Goal: Task Accomplishment & Management: Complete application form

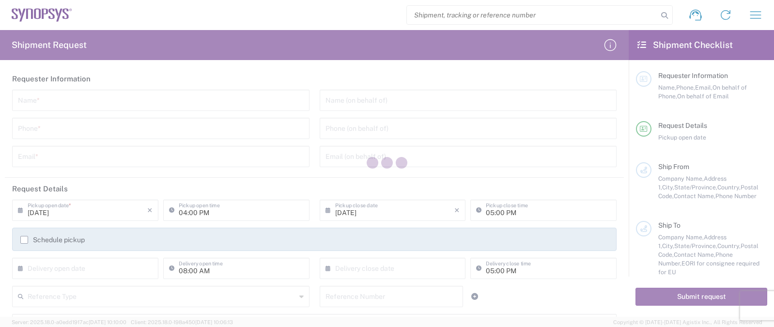
type input "[GEOGRAPHIC_DATA]"
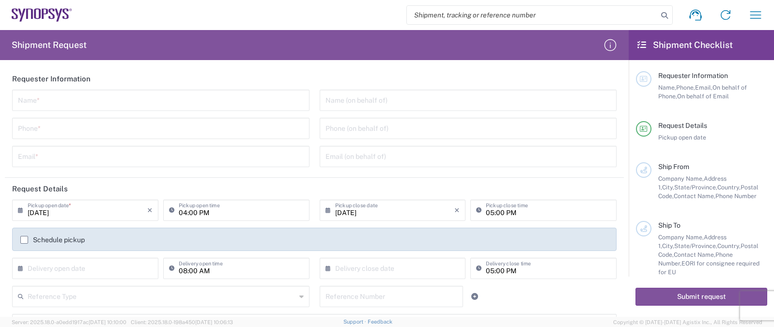
click at [442, 15] on input "search" at bounding box center [532, 15] width 251 height 18
paste input "55791466"
click at [662, 14] on icon at bounding box center [664, 16] width 14 height 14
type input "55791466"
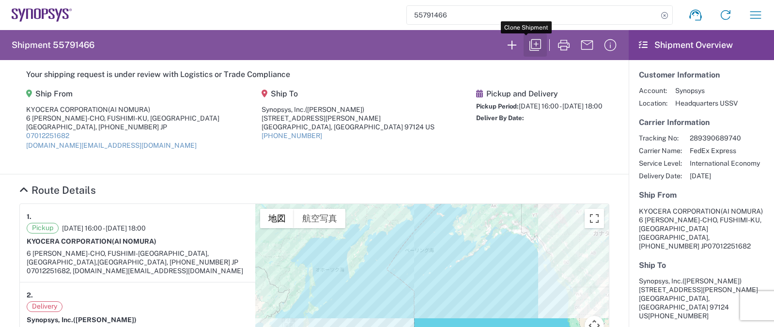
click at [529, 42] on icon "button" at bounding box center [535, 45] width 12 height 12
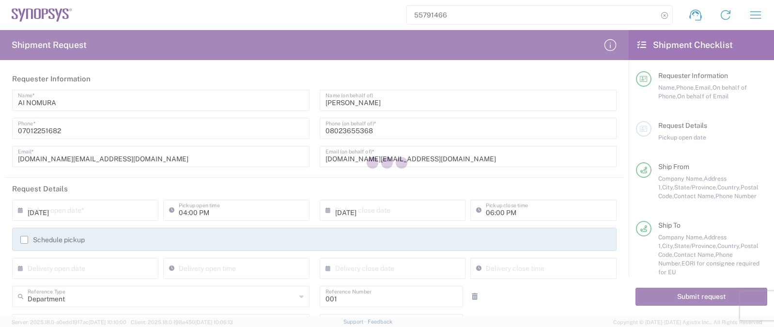
type input "[GEOGRAPHIC_DATA]"
type input "[US_STATE]"
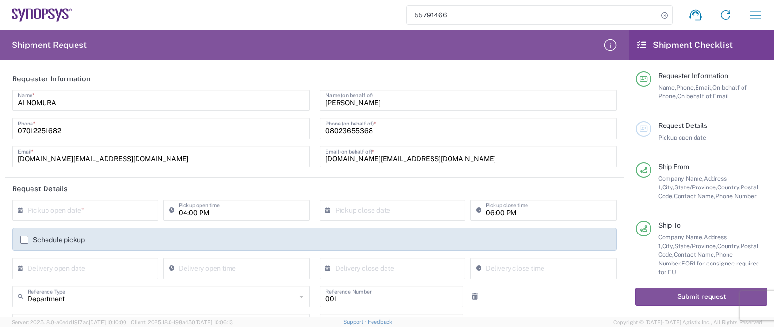
type input "Your Packaging"
type input "[US_STATE]"
type input "Free Carrier"
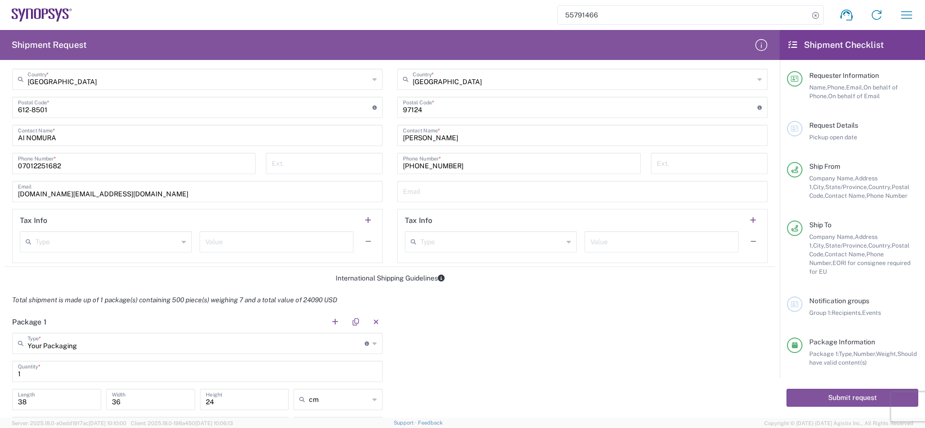
scroll to position [666, 0]
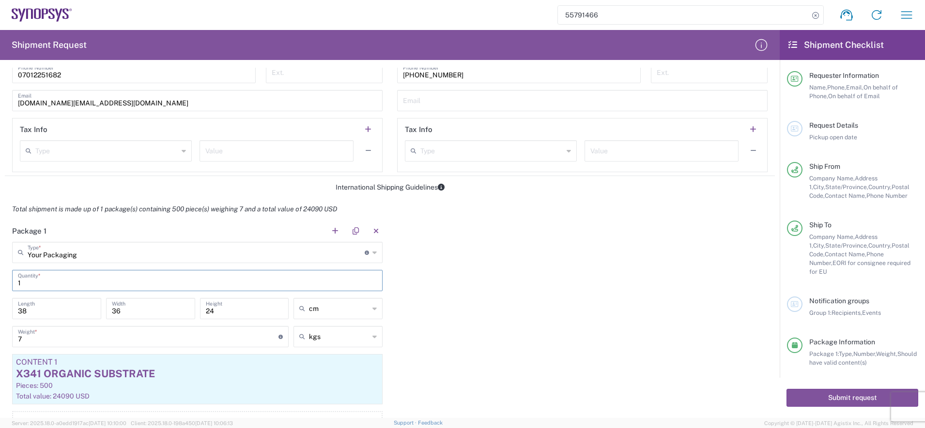
click at [71, 284] on input "1" at bounding box center [197, 280] width 359 height 17
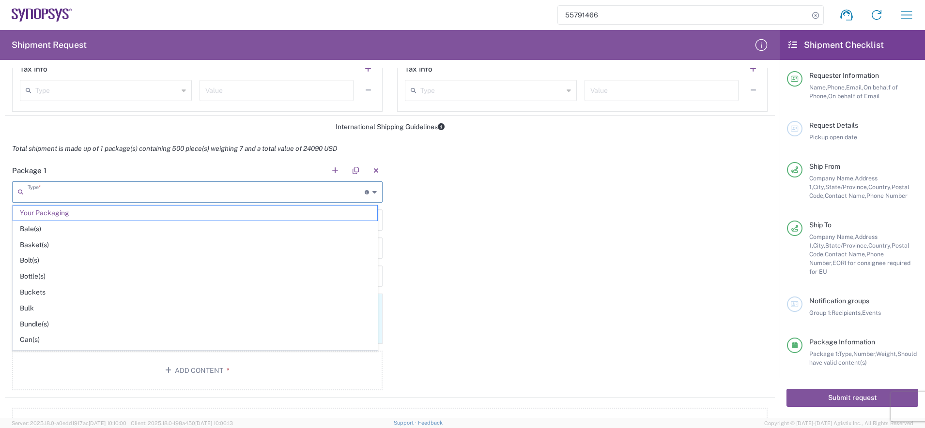
click at [88, 195] on input "text" at bounding box center [196, 191] width 337 height 17
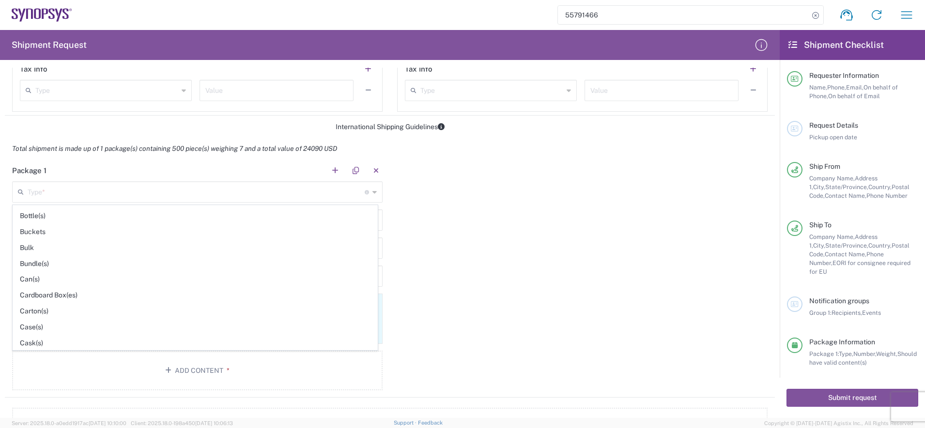
click at [474, 281] on div "Package 1 Type * Material used to package goods Your Packaging Bale(s) Basket(s…" at bounding box center [390, 279] width 770 height 238
type input "Your Packaging"
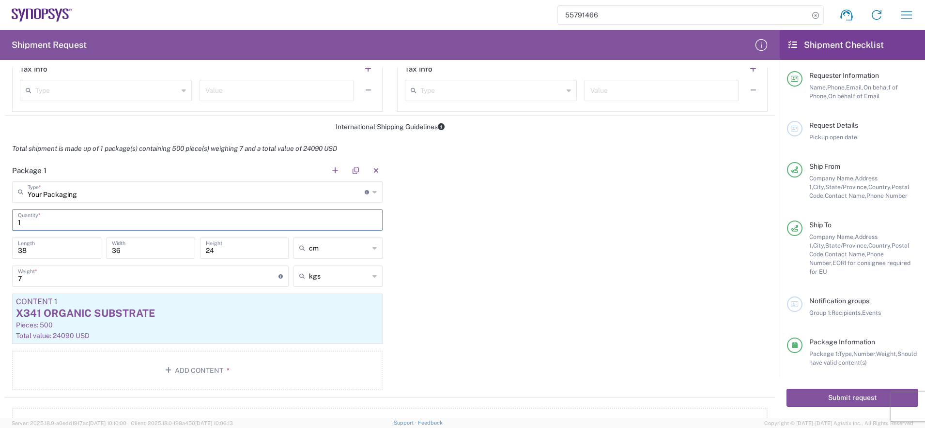
click at [50, 221] on input "1" at bounding box center [197, 219] width 359 height 17
click at [67, 313] on div "X341 ORGANIC SUBSTRATE" at bounding box center [197, 313] width 363 height 15
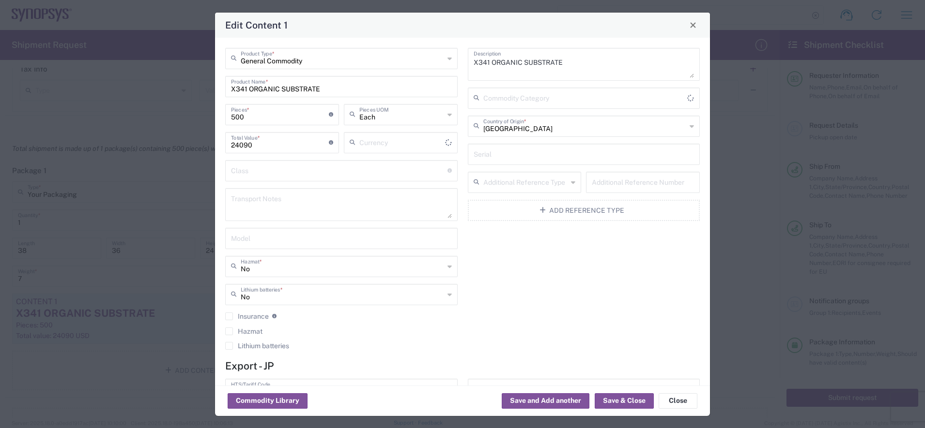
type input "US Dollar"
drag, startPoint x: 251, startPoint y: 118, endPoint x: 224, endPoint y: 120, distance: 27.2
click at [224, 120] on div "500 Pieces * Number of pieces inside all the packages" at bounding box center [282, 118] width 119 height 28
click at [260, 118] on input "500" at bounding box center [280, 114] width 98 height 17
click at [258, 147] on input "24090" at bounding box center [280, 142] width 98 height 17
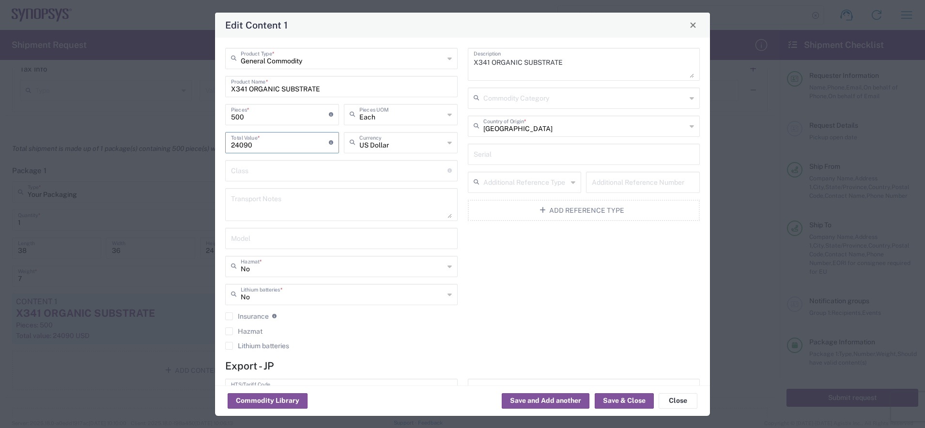
click at [258, 145] on input "24090" at bounding box center [280, 142] width 98 height 17
drag, startPoint x: 254, startPoint y: 119, endPoint x: 225, endPoint y: 119, distance: 29.1
click at [225, 117] on div "500 Pieces * Number of pieces inside all the packages" at bounding box center [282, 114] width 114 height 21
drag, startPoint x: 264, startPoint y: 144, endPoint x: 219, endPoint y: 142, distance: 45.1
click at [219, 142] on div "General Commodity Product Type * X341 ORGANIC SUBSTRATE Product Name * 500 Piec…" at bounding box center [462, 212] width 495 height 348
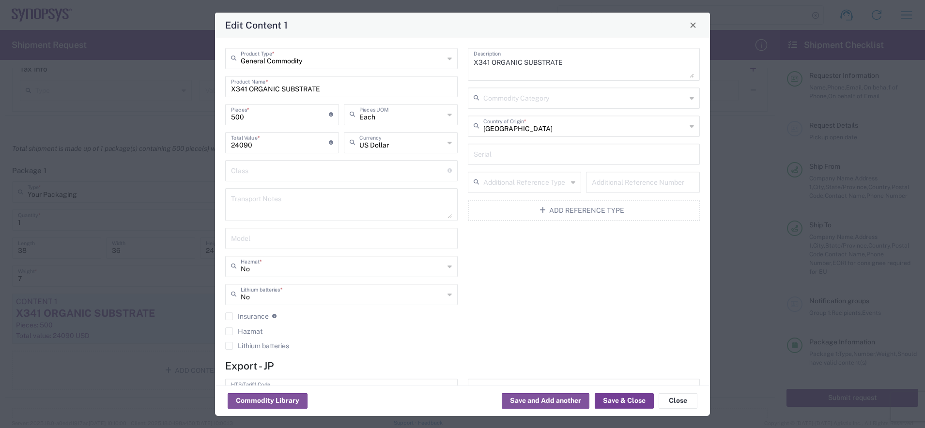
click at [634, 326] on button "Save & Close" at bounding box center [623, 401] width 59 height 15
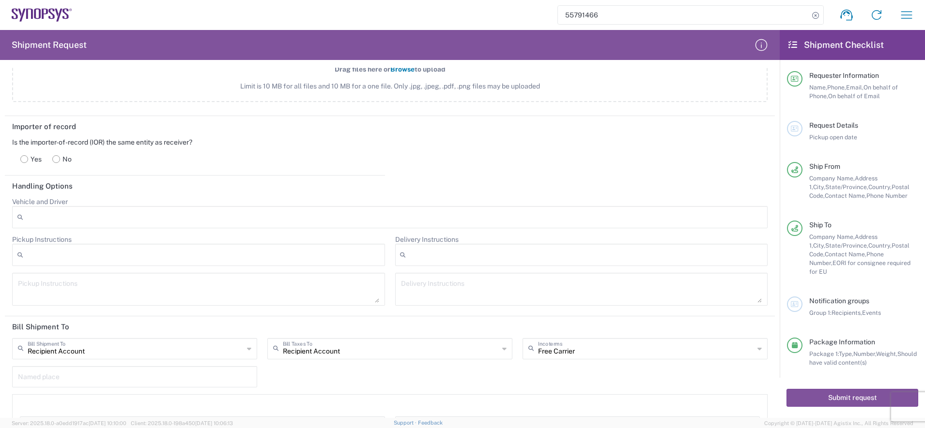
scroll to position [1150, 0]
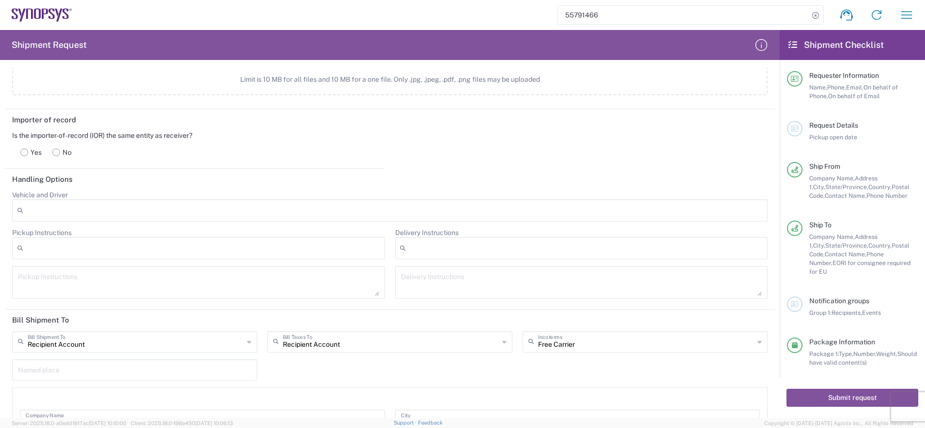
click at [64, 154] on label "No" at bounding box center [62, 152] width 30 height 19
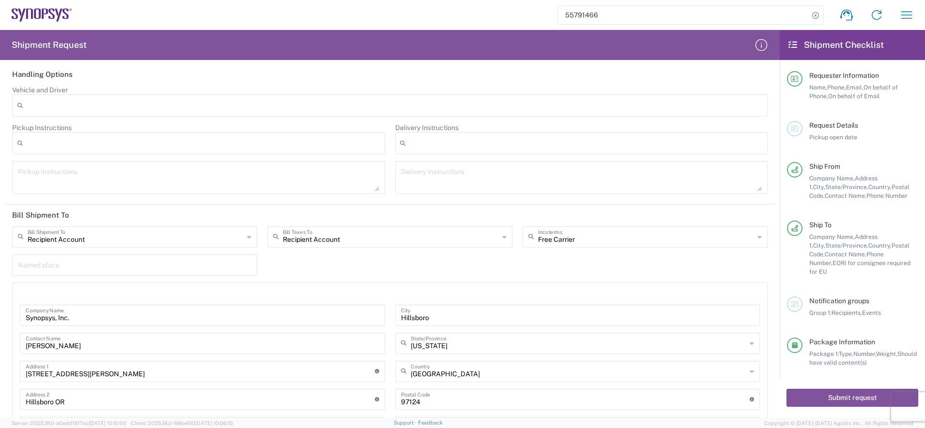
scroll to position [1694, 0]
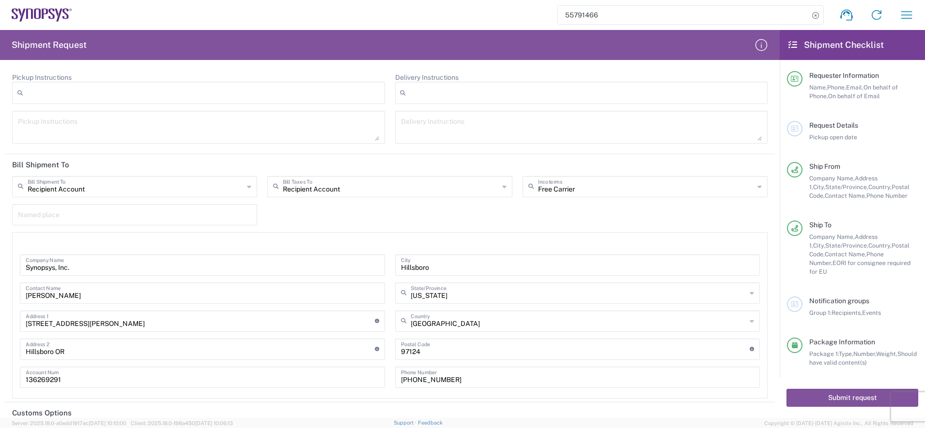
click at [249, 190] on div "Recipient Account Bill Shipment To" at bounding box center [134, 186] width 245 height 21
click at [309, 213] on div "Bill Shipment To Recipient Account Sender/Shipper Third Party Account Recipient…" at bounding box center [389, 287] width 765 height 223
type input "Recipient Account"
click at [232, 191] on input "text" at bounding box center [136, 186] width 216 height 17
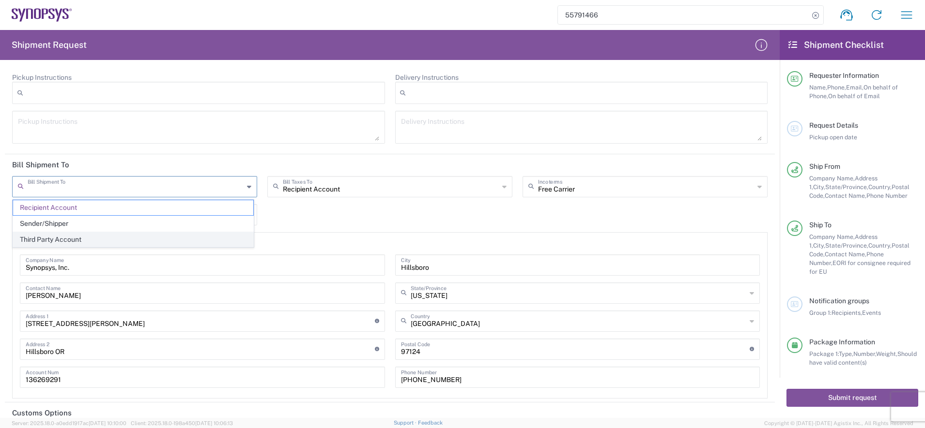
click at [141, 240] on span "Third Party Account" at bounding box center [133, 239] width 240 height 15
type input "Third Party Account"
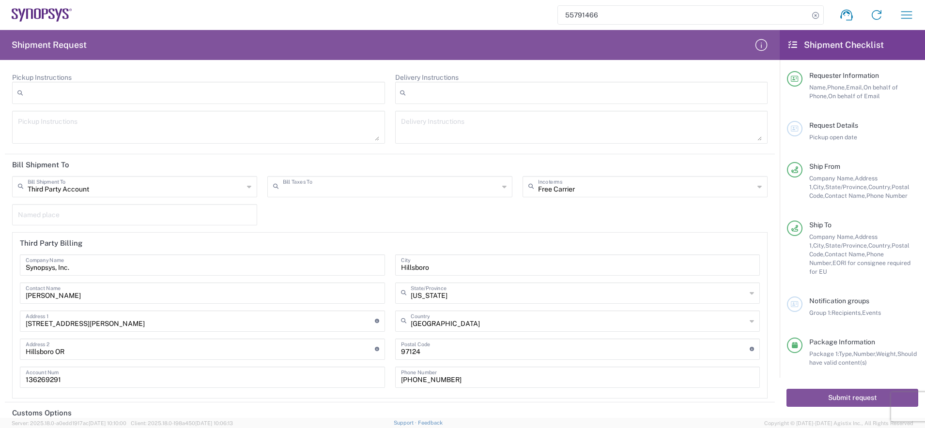
click at [373, 190] on input "text" at bounding box center [391, 186] width 216 height 17
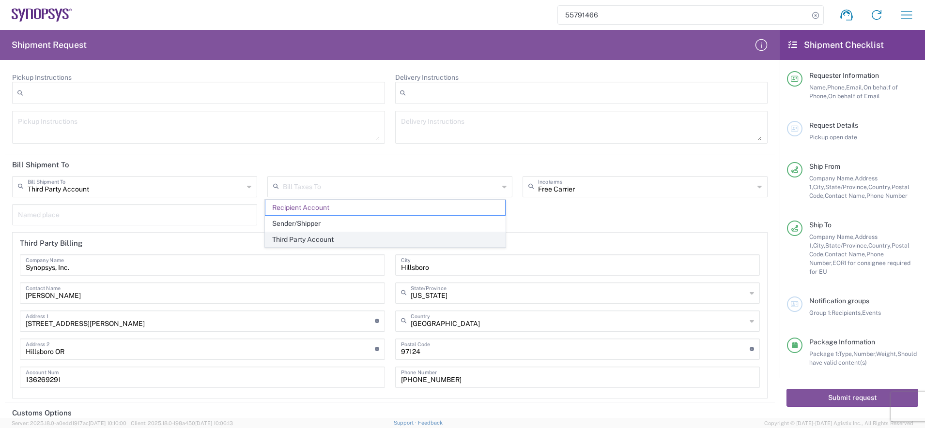
click at [313, 239] on span "Third Party Account" at bounding box center [385, 239] width 240 height 15
type input "Third Party Account"
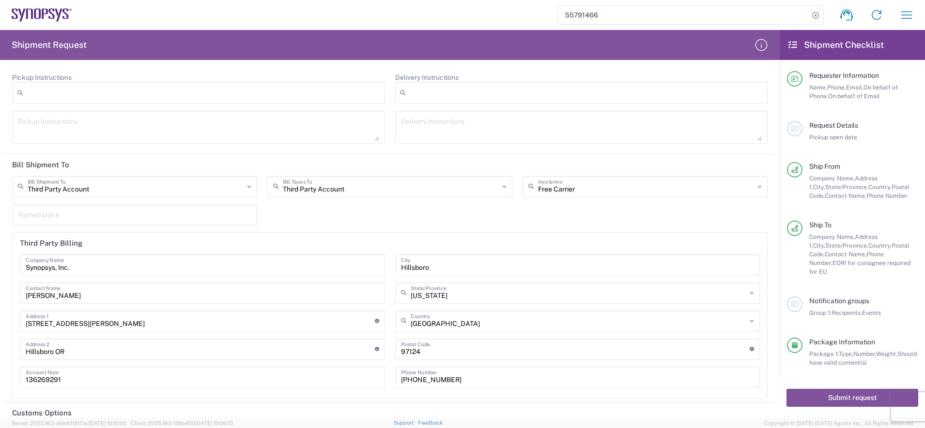
click at [291, 220] on div "Third Party Account Bill Shipment To Recipient Account Sender/Shipper Third Par…" at bounding box center [389, 287] width 765 height 223
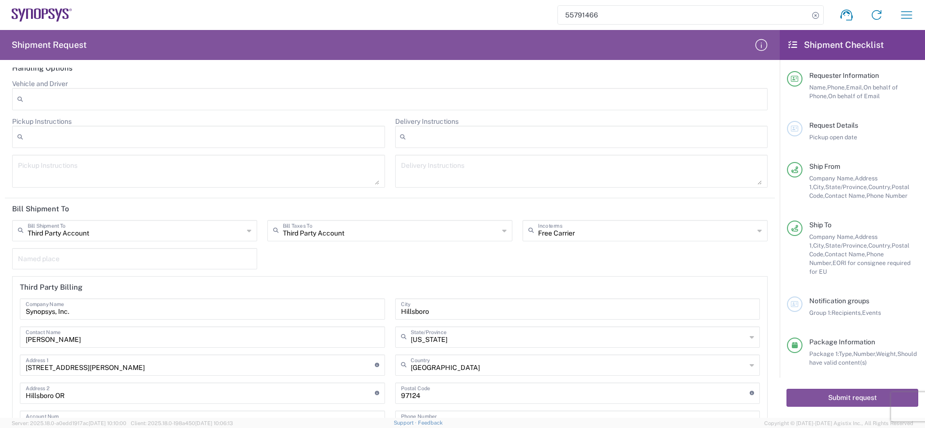
scroll to position [1620, 0]
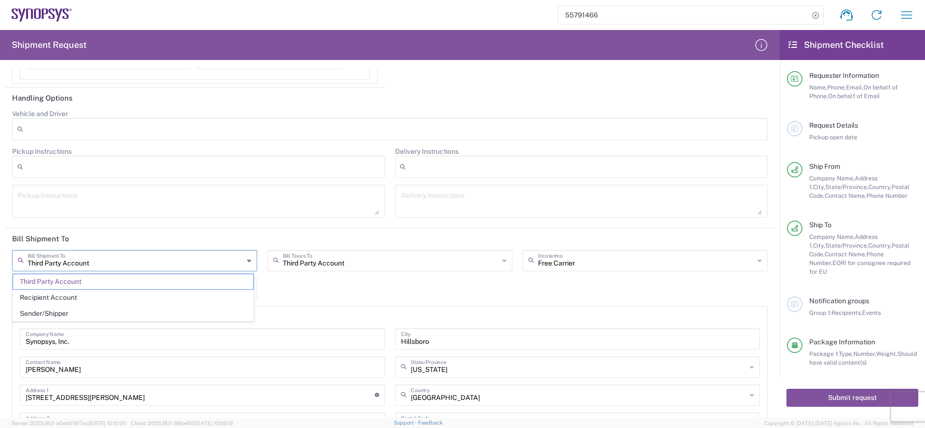
click at [231, 266] on input "Third Party Account" at bounding box center [136, 260] width 216 height 17
click at [112, 296] on span "Recipient Account" at bounding box center [133, 297] width 240 height 15
type input "Recipient Account"
click at [348, 270] on div "Third Party Account Bill Taxes To" at bounding box center [389, 260] width 245 height 21
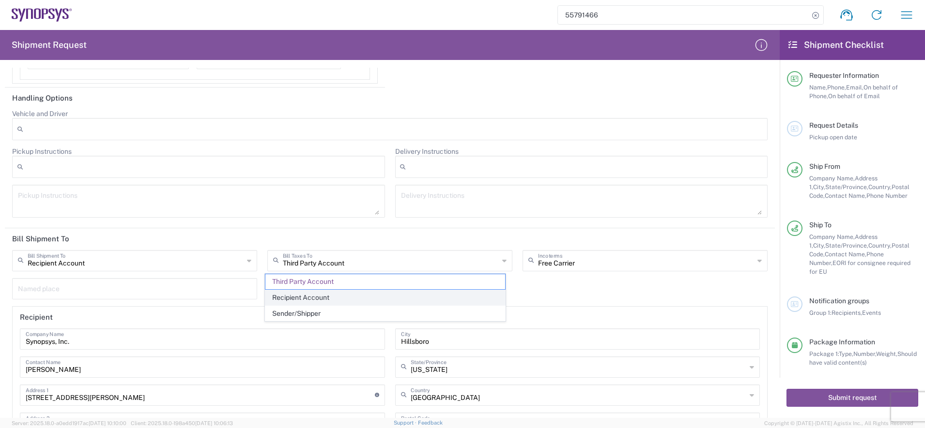
click at [307, 295] on span "Recipient Account" at bounding box center [385, 297] width 240 height 15
type input "Recipient Account"
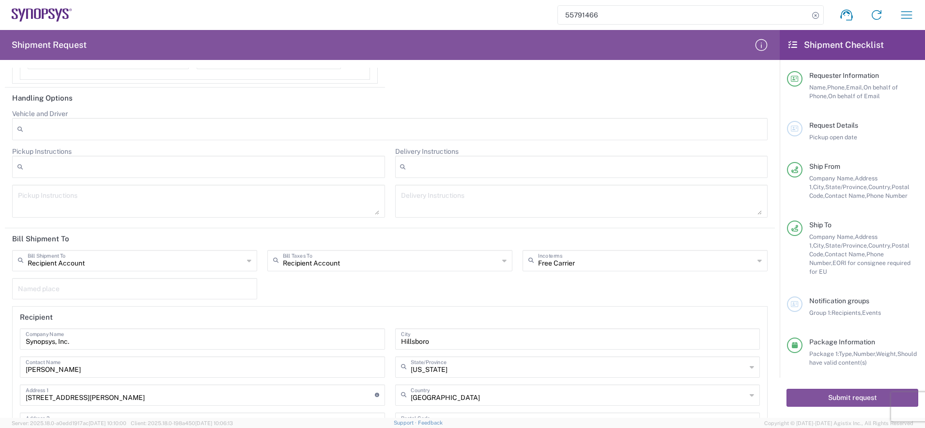
click at [302, 298] on div "Recipient Account Bill Shipment To Third Party Account Recipient Account Sender…" at bounding box center [389, 361] width 765 height 223
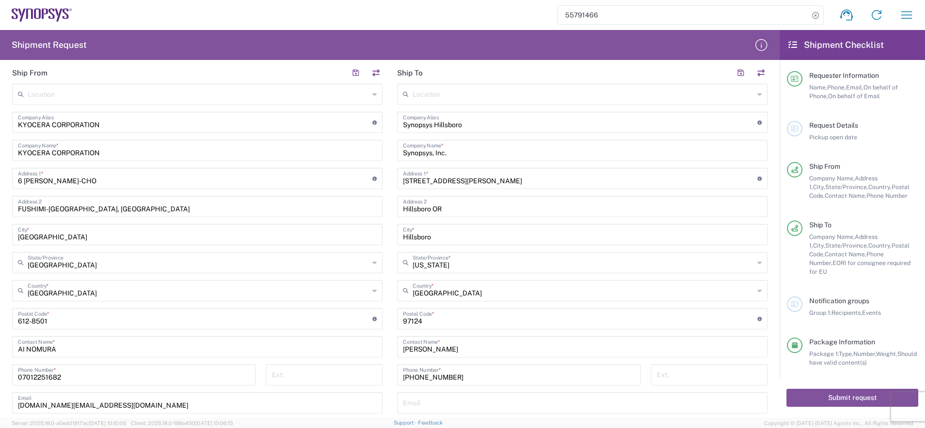
scroll to position [424, 0]
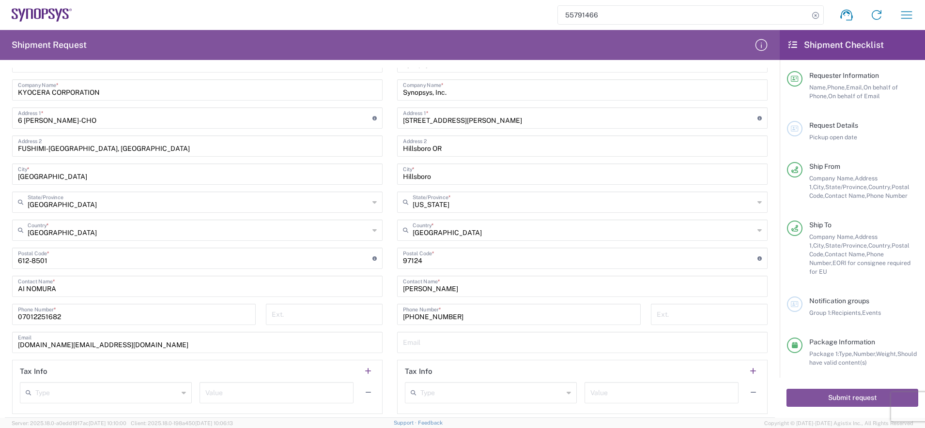
click at [93, 317] on input "07012251682" at bounding box center [134, 313] width 232 height 17
click at [295, 326] on input "[DOMAIN_NAME][EMAIL_ADDRESS][DOMAIN_NAME]" at bounding box center [197, 342] width 359 height 17
drag, startPoint x: 108, startPoint y: 348, endPoint x: 67, endPoint y: 348, distance: 40.7
click at [67, 326] on input "[DOMAIN_NAME][EMAIL_ADDRESS][DOMAIN_NAME]" at bounding box center [197, 342] width 359 height 17
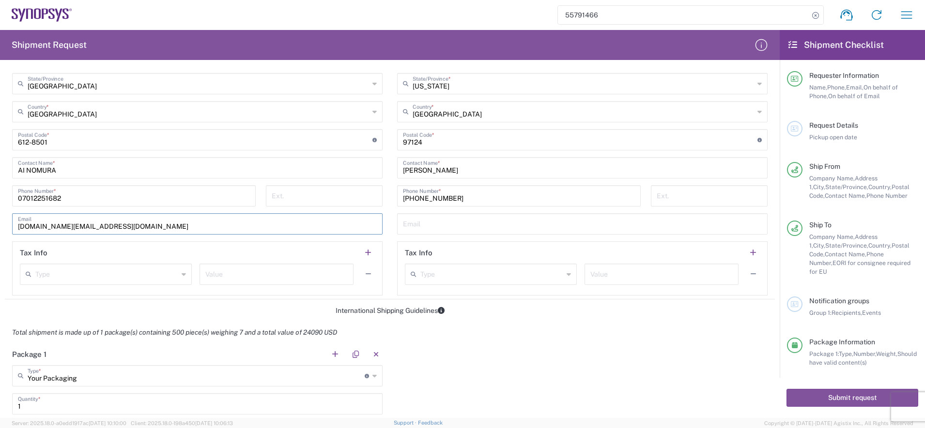
scroll to position [545, 0]
click at [225, 224] on input "[DOMAIN_NAME][EMAIL_ADDRESS][DOMAIN_NAME]" at bounding box center [197, 221] width 359 height 17
click at [111, 223] on input "[DOMAIN_NAME][EMAIL_ADDRESS][DOMAIN_NAME]" at bounding box center [197, 221] width 359 height 17
drag, startPoint x: 111, startPoint y: 221, endPoint x: -2, endPoint y: 210, distance: 113.8
click at [0, 210] on html "55791466 Shipment request Shipment tracking Employee non-product shipment reque…" at bounding box center [462, 214] width 925 height 428
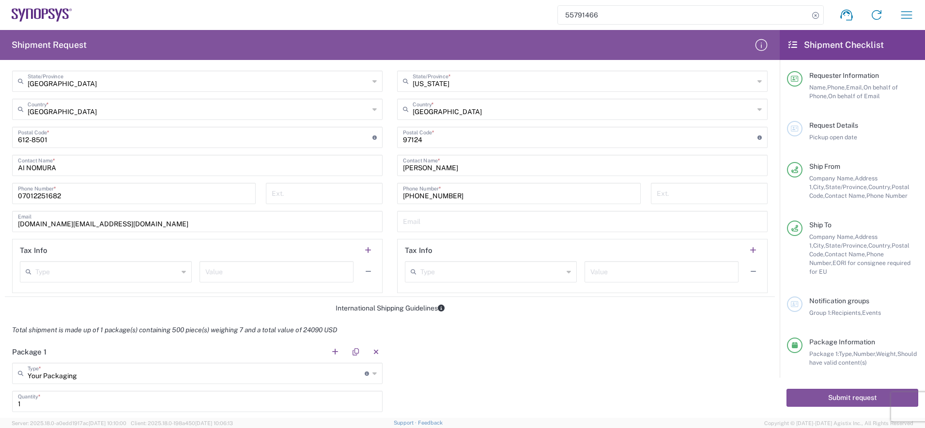
drag, startPoint x: 70, startPoint y: 198, endPoint x: 18, endPoint y: 192, distance: 51.6
click at [18, 192] on input "07012251682" at bounding box center [134, 192] width 232 height 17
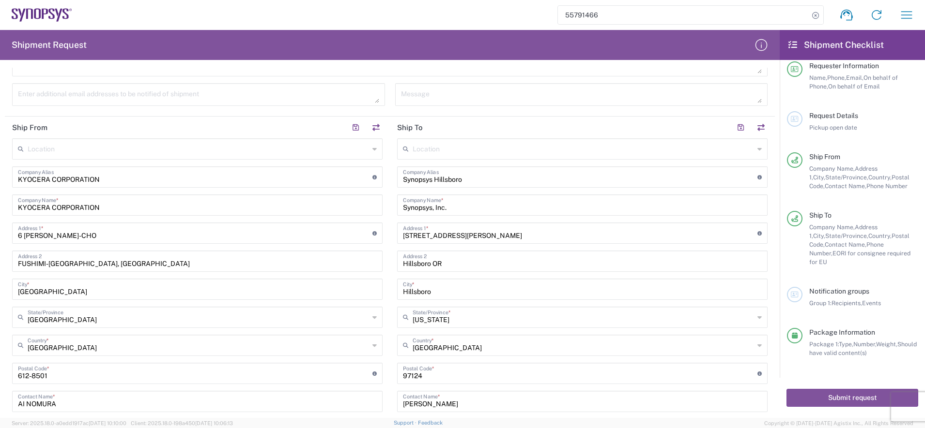
scroll to position [303, 0]
